Goal: Entertainment & Leisure: Consume media (video, audio)

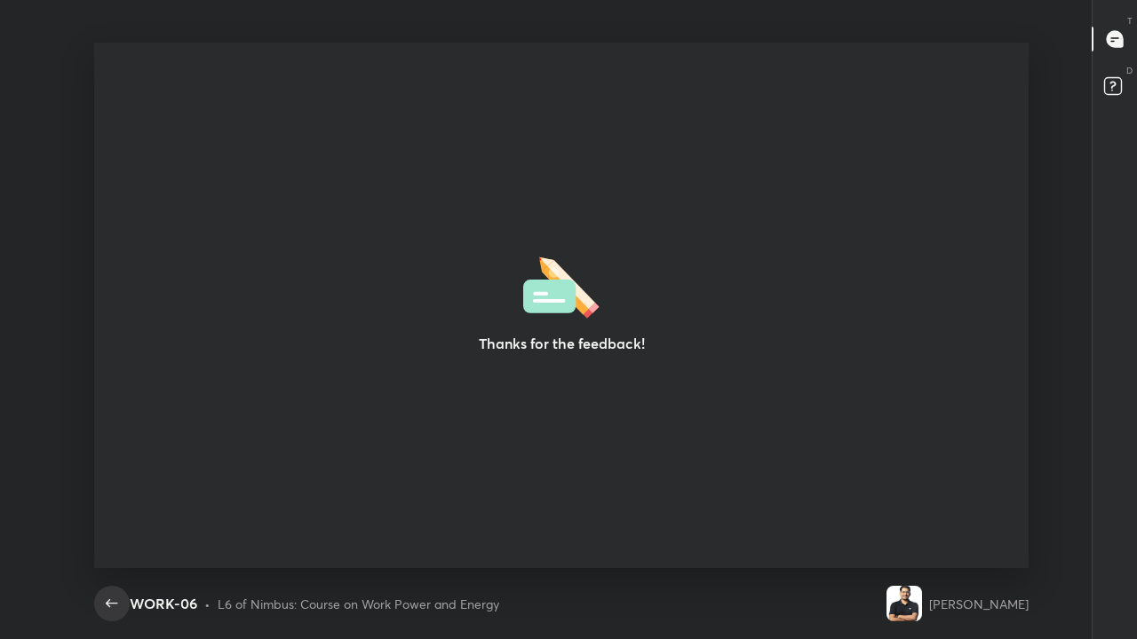
click at [108, 606] on icon "button" at bounding box center [112, 603] width 12 height 8
click at [105, 605] on icon "button" at bounding box center [111, 603] width 21 height 21
click at [102, 602] on icon "button" at bounding box center [111, 603] width 21 height 21
click at [118, 599] on icon "button" at bounding box center [111, 603] width 21 height 21
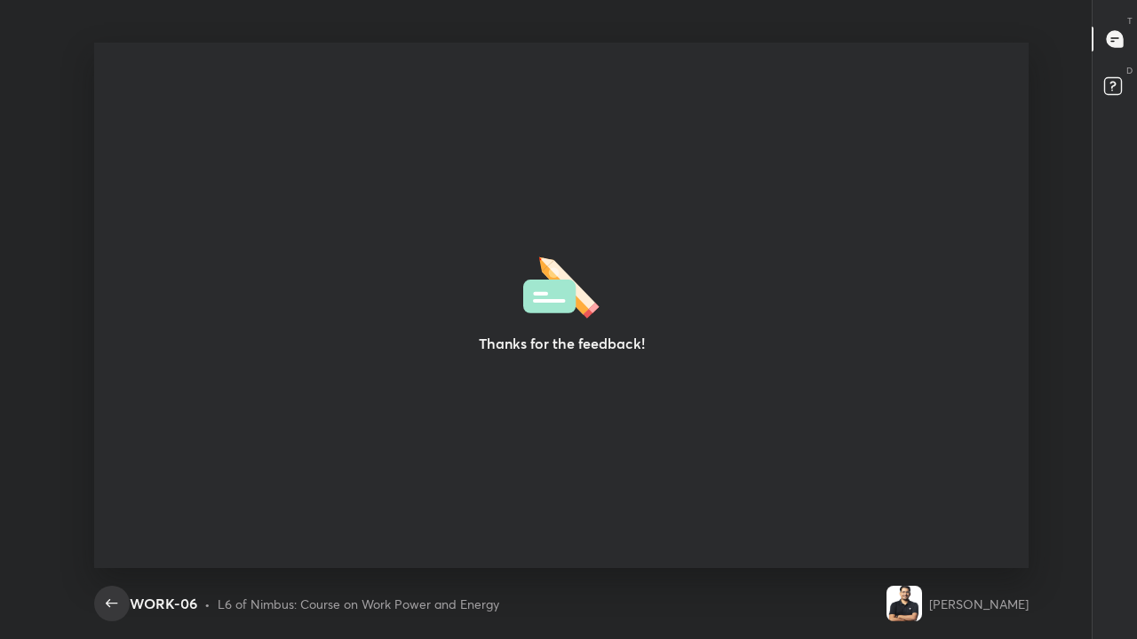
click at [111, 594] on icon "button" at bounding box center [111, 603] width 21 height 21
click at [108, 603] on icon "button" at bounding box center [112, 603] width 12 height 8
click at [107, 599] on icon "button" at bounding box center [111, 603] width 21 height 21
click at [106, 607] on icon "button" at bounding box center [111, 603] width 21 height 21
click at [107, 607] on icon "button" at bounding box center [111, 603] width 21 height 21
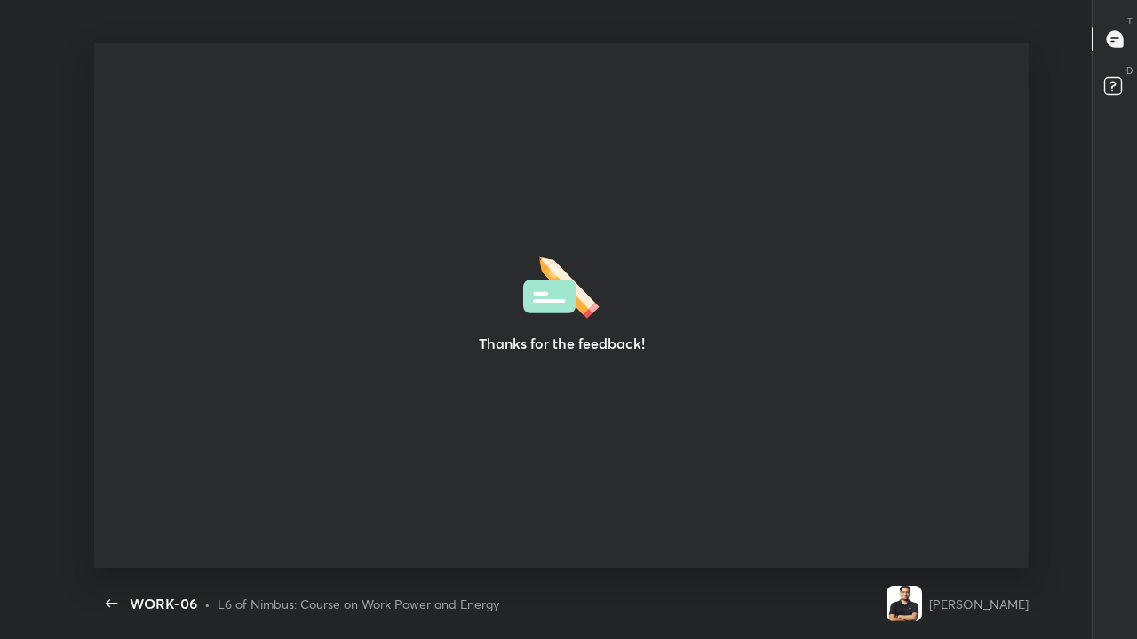
click at [922, 603] on img at bounding box center [904, 604] width 36 height 36
click at [922, 612] on img at bounding box center [904, 604] width 36 height 36
click at [118, 608] on icon "button" at bounding box center [111, 603] width 21 height 21
click at [107, 599] on icon "button" at bounding box center [111, 603] width 21 height 21
click at [105, 590] on button "button" at bounding box center [112, 604] width 36 height 36
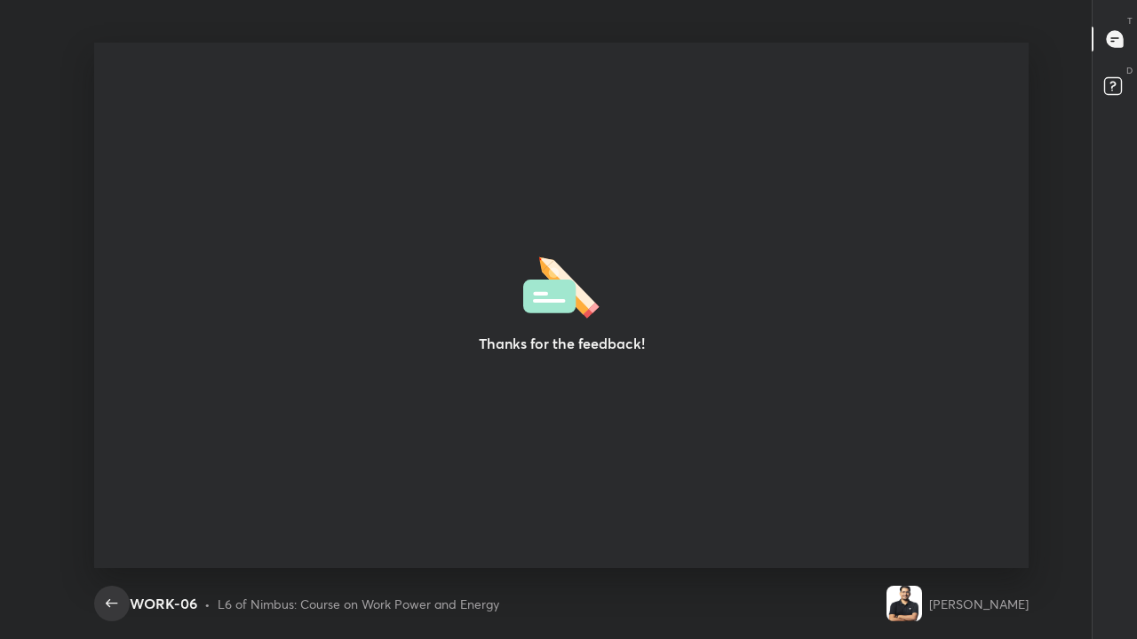
click at [103, 590] on button "button" at bounding box center [112, 604] width 36 height 36
click at [109, 599] on icon "button" at bounding box center [111, 603] width 21 height 21
click at [110, 592] on button "button" at bounding box center [112, 604] width 36 height 36
click at [112, 597] on icon "button" at bounding box center [111, 603] width 21 height 21
click at [114, 601] on icon "button" at bounding box center [111, 603] width 21 height 21
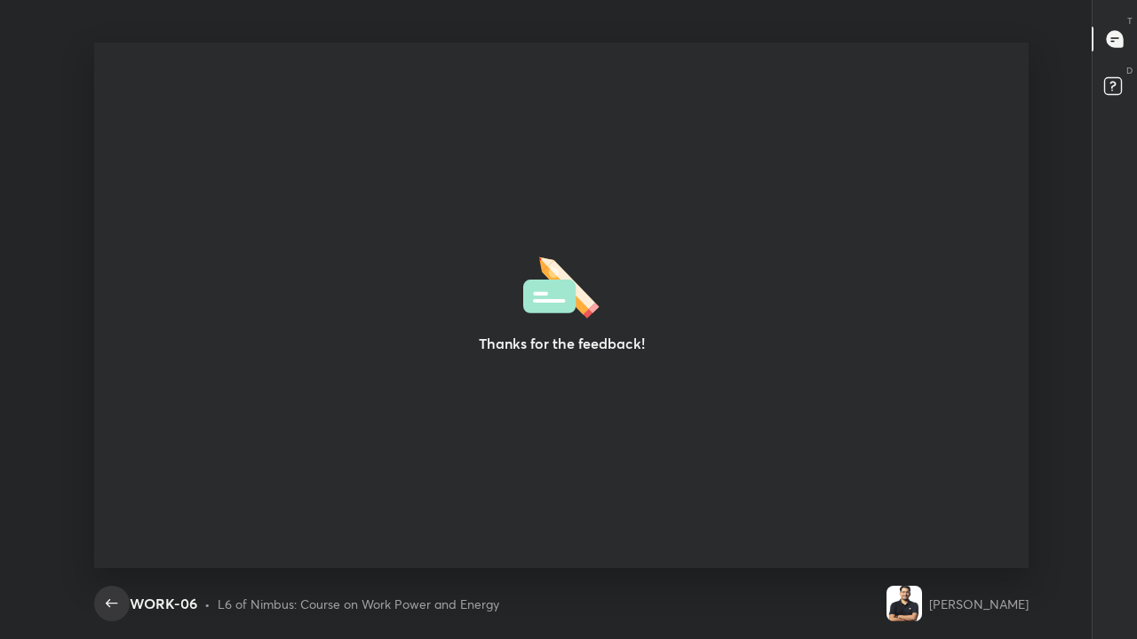
click at [1113, 92] on rect at bounding box center [1112, 86] width 17 height 17
click at [1111, 42] on icon at bounding box center [1115, 39] width 16 height 16
click at [1109, 40] on icon at bounding box center [1115, 39] width 16 height 16
click at [115, 606] on icon "button" at bounding box center [111, 603] width 21 height 21
click at [120, 607] on icon "button" at bounding box center [111, 603] width 21 height 21
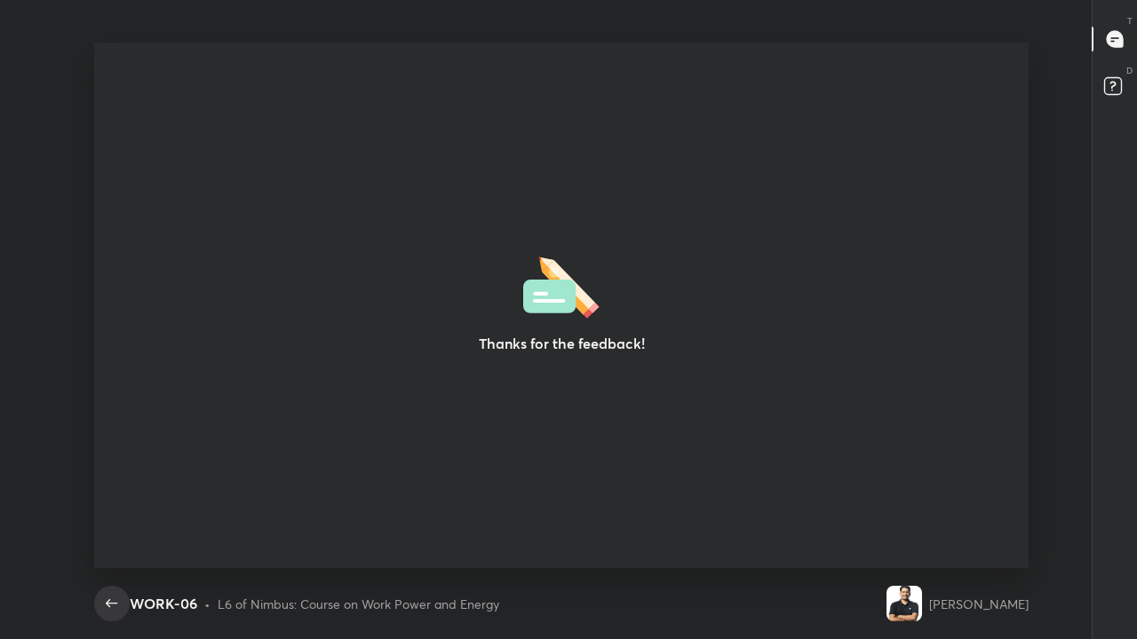
click at [122, 611] on icon "button" at bounding box center [111, 603] width 21 height 21
click at [118, 607] on icon "button" at bounding box center [111, 603] width 21 height 21
click at [114, 603] on icon "button" at bounding box center [112, 603] width 12 height 8
click at [103, 596] on icon "button" at bounding box center [111, 603] width 21 height 21
click at [106, 603] on icon "button" at bounding box center [112, 603] width 12 height 8
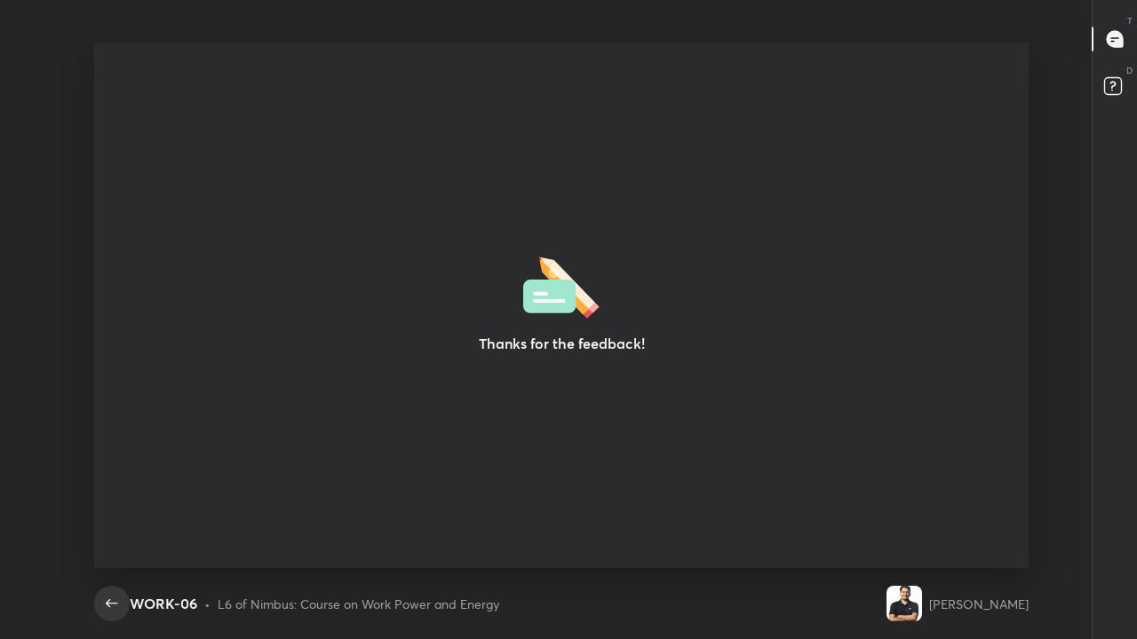
click at [109, 599] on icon "button" at bounding box center [111, 603] width 21 height 21
click at [110, 602] on icon "button" at bounding box center [111, 603] width 21 height 21
click at [107, 596] on icon "button" at bounding box center [111, 603] width 21 height 21
click at [110, 609] on icon "button" at bounding box center [111, 603] width 21 height 21
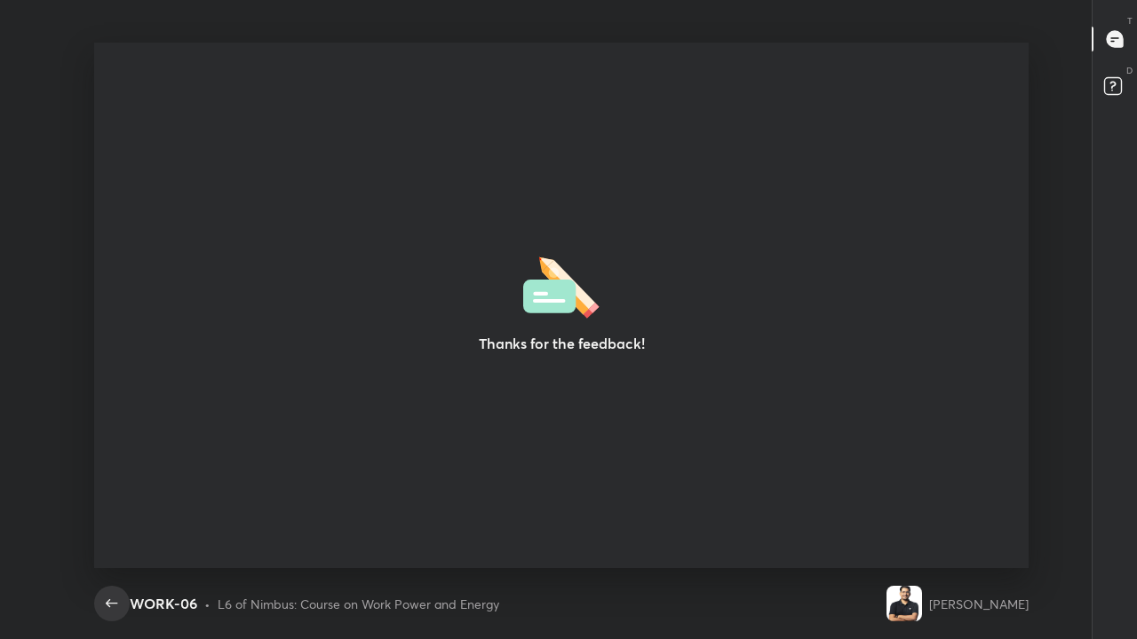
click at [109, 599] on icon "button" at bounding box center [112, 603] width 12 height 8
click at [107, 612] on icon "button" at bounding box center [111, 603] width 21 height 21
click at [107, 598] on icon "button" at bounding box center [111, 603] width 21 height 21
click at [922, 605] on img at bounding box center [904, 604] width 36 height 36
click at [919, 601] on img at bounding box center [904, 604] width 36 height 36
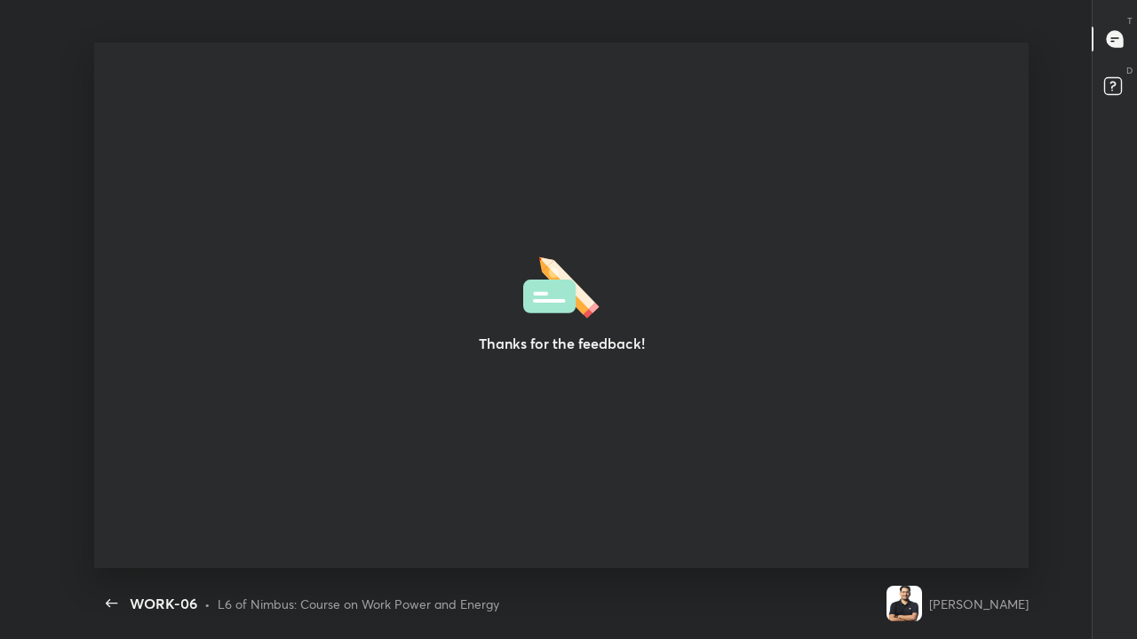
click at [922, 594] on img at bounding box center [904, 604] width 36 height 36
click at [1112, 84] on rect at bounding box center [1112, 86] width 17 height 17
click at [1115, 35] on icon at bounding box center [1115, 39] width 16 height 16
click at [1111, 36] on icon at bounding box center [1115, 39] width 16 height 16
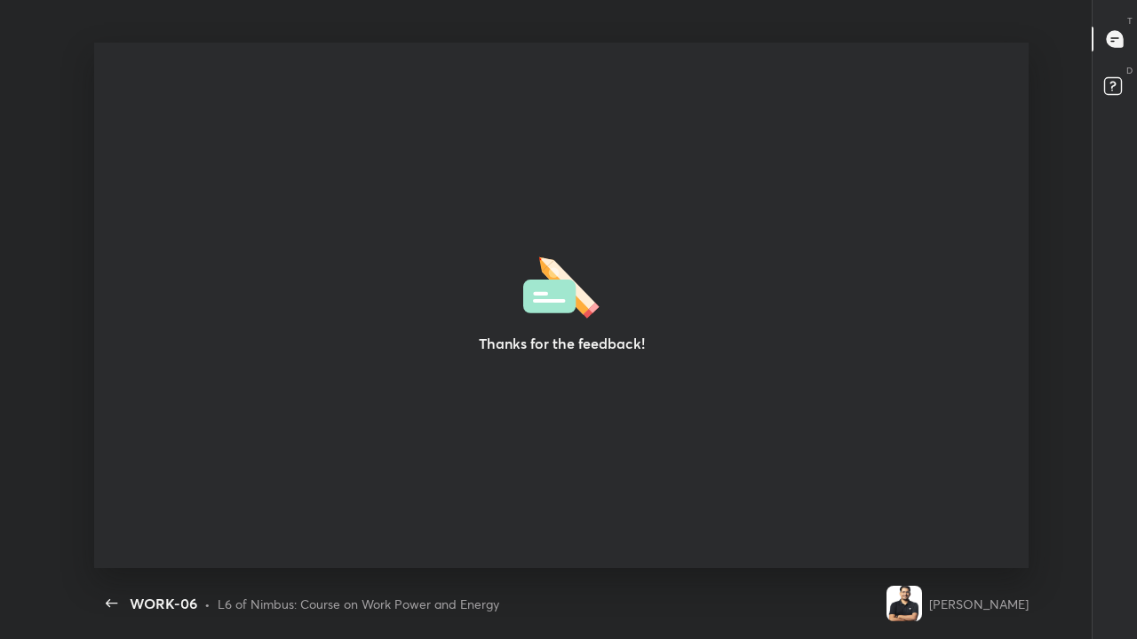
click at [1111, 32] on icon at bounding box center [1115, 39] width 16 height 16
click at [117, 603] on icon "button" at bounding box center [111, 603] width 21 height 21
click at [114, 608] on icon "button" at bounding box center [111, 603] width 21 height 21
click at [111, 606] on icon "button" at bounding box center [111, 603] width 21 height 21
click at [110, 605] on icon "button" at bounding box center [111, 603] width 21 height 21
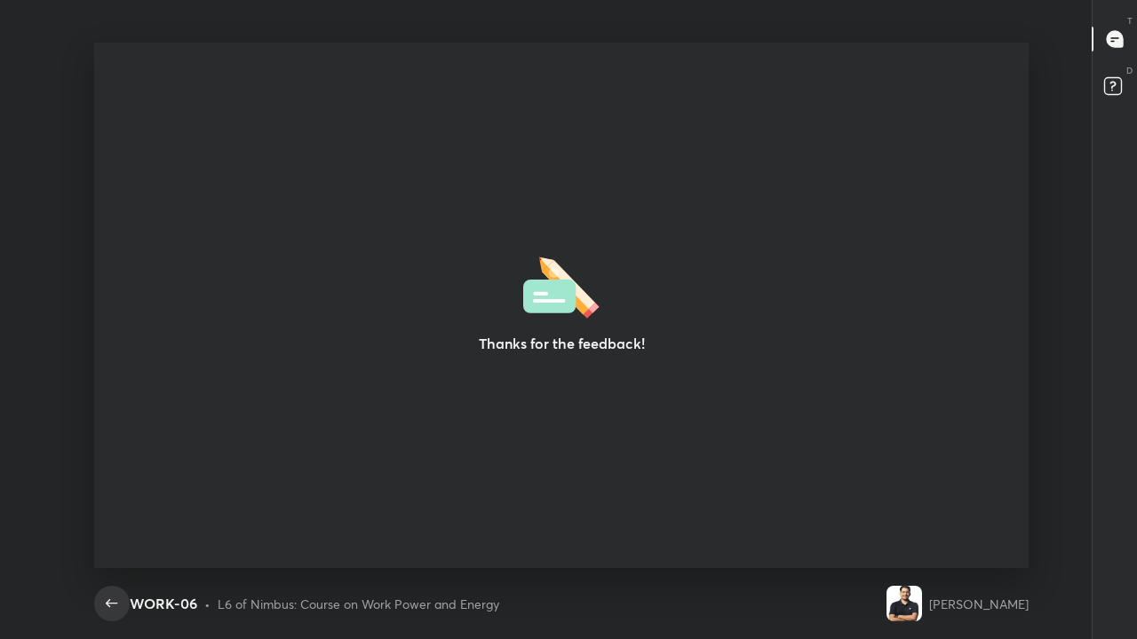
click at [110, 605] on icon "button" at bounding box center [111, 603] width 21 height 21
click at [112, 605] on icon "button" at bounding box center [111, 603] width 21 height 21
click at [113, 603] on icon "button" at bounding box center [112, 603] width 12 height 8
click at [111, 604] on icon "button" at bounding box center [111, 603] width 21 height 21
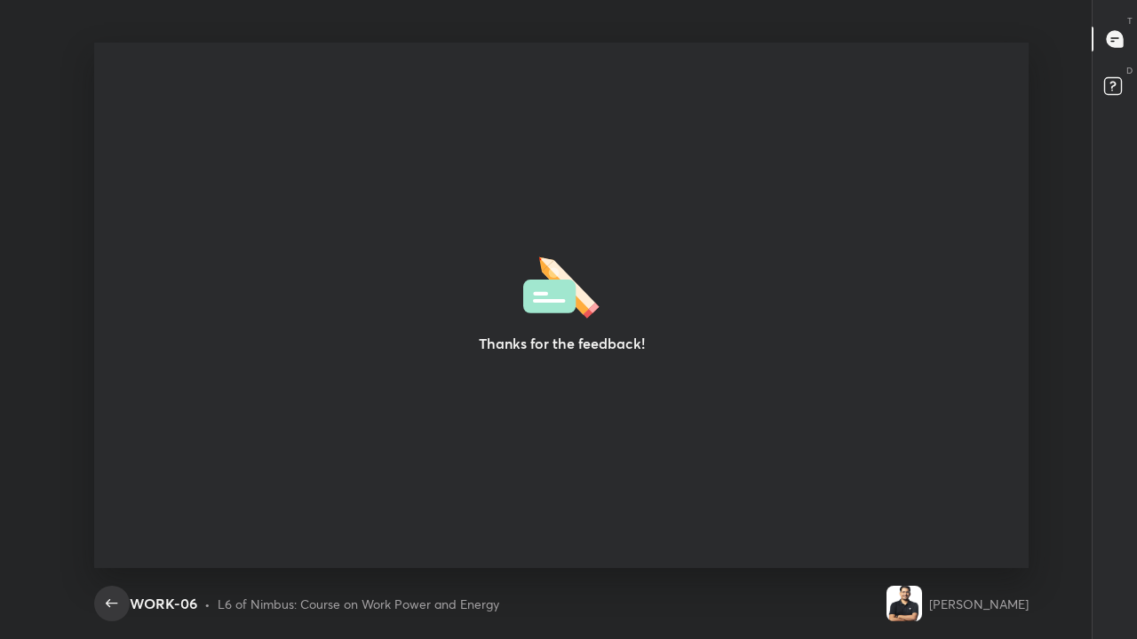
click at [107, 607] on icon "button" at bounding box center [111, 603] width 21 height 21
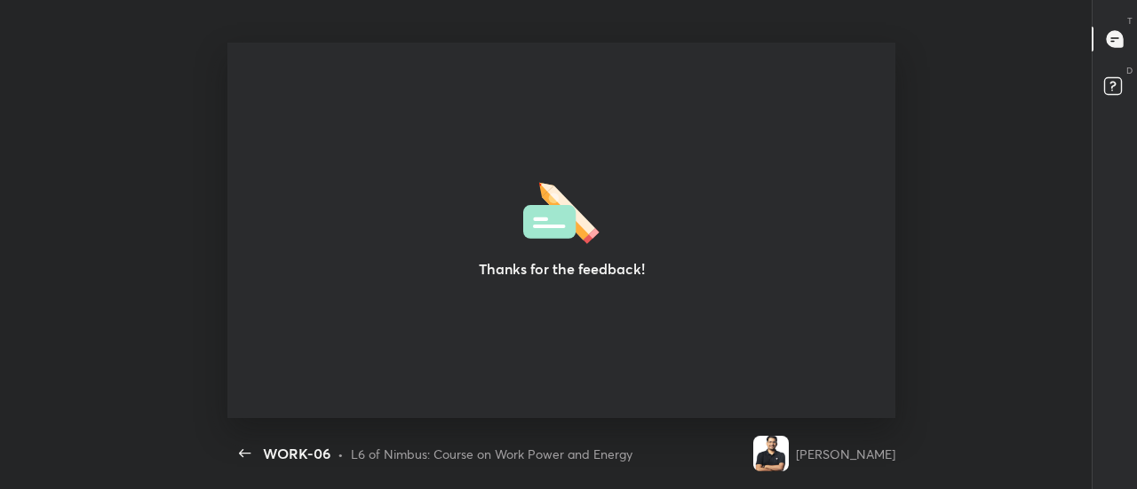
scroll to position [88435, 87689]
